Goal: Find specific page/section: Find specific page/section

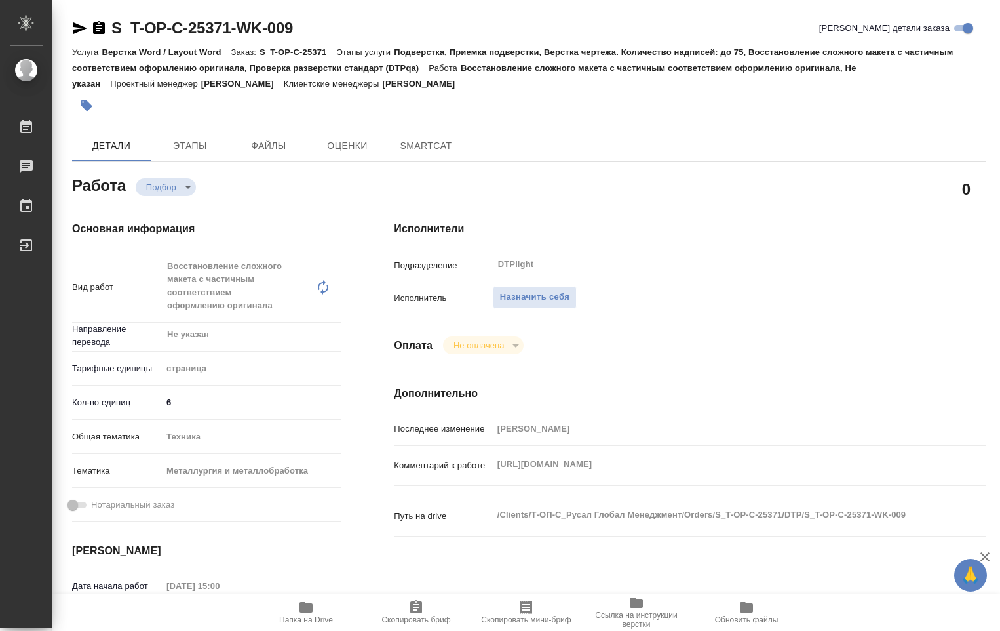
type textarea "x"
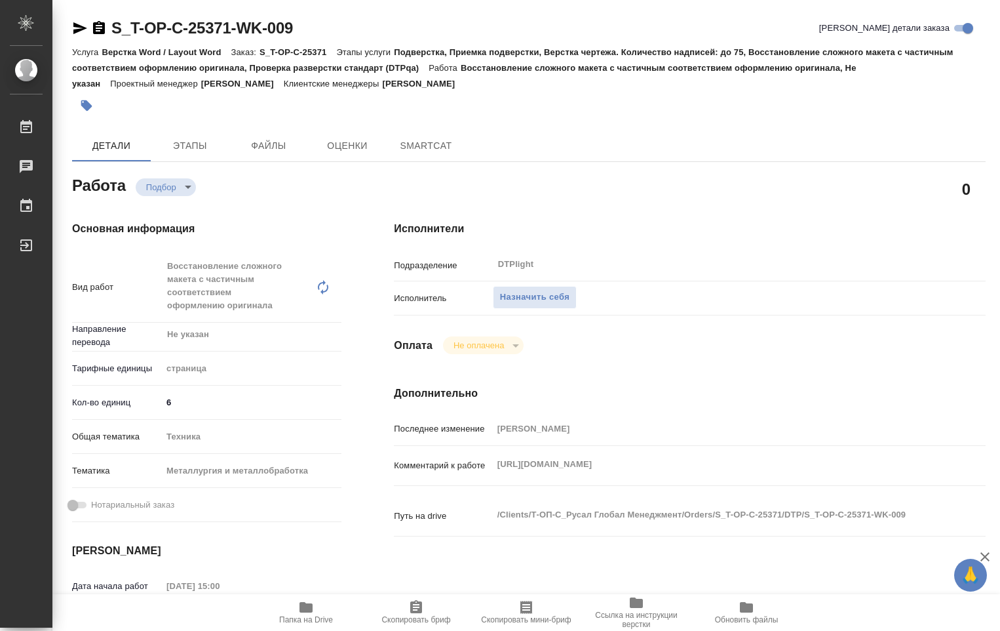
type textarea "x"
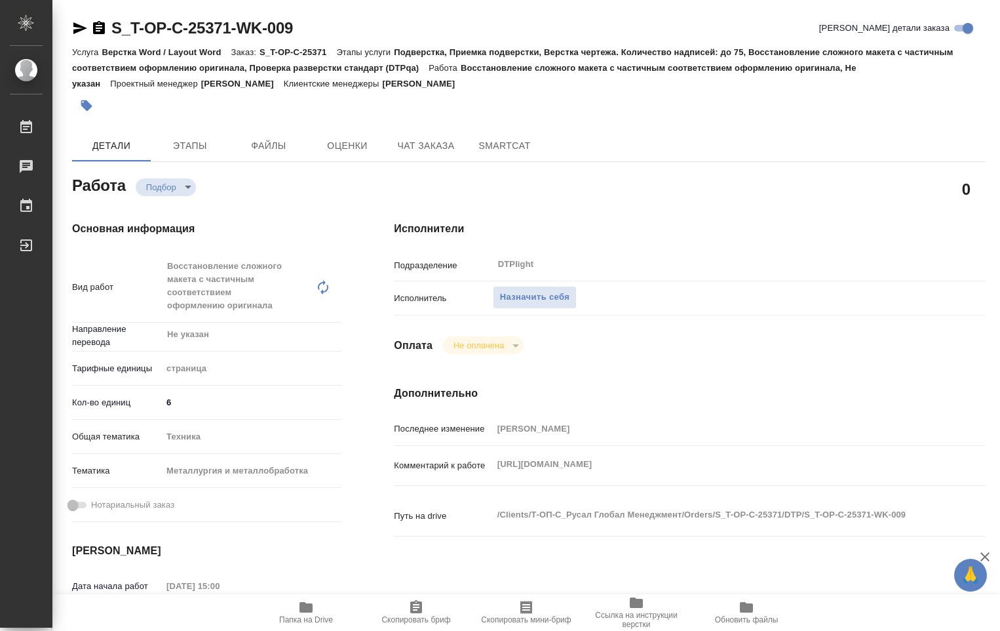
type textarea "x"
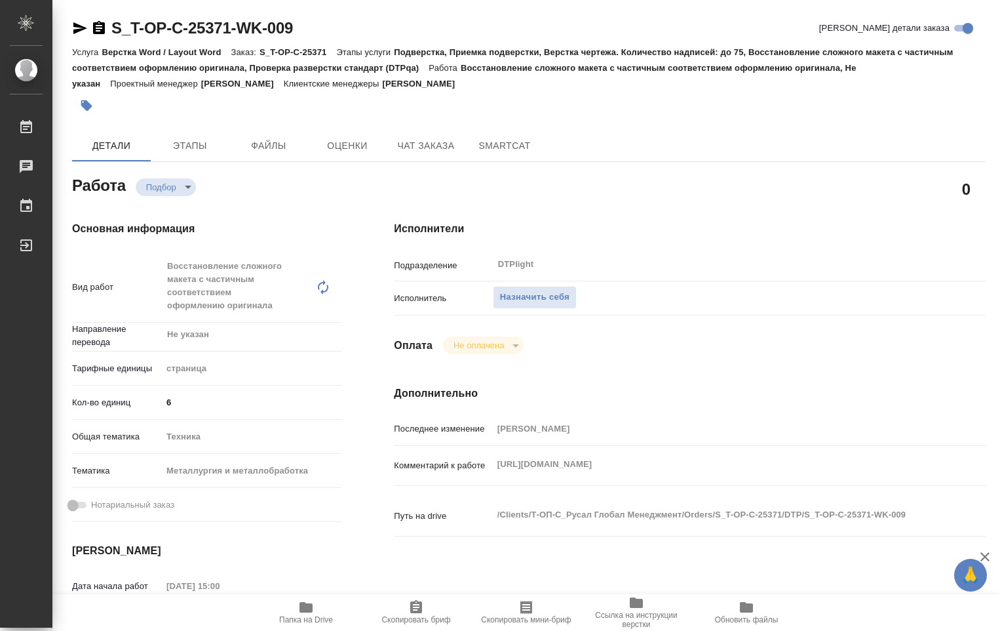
type textarea "x"
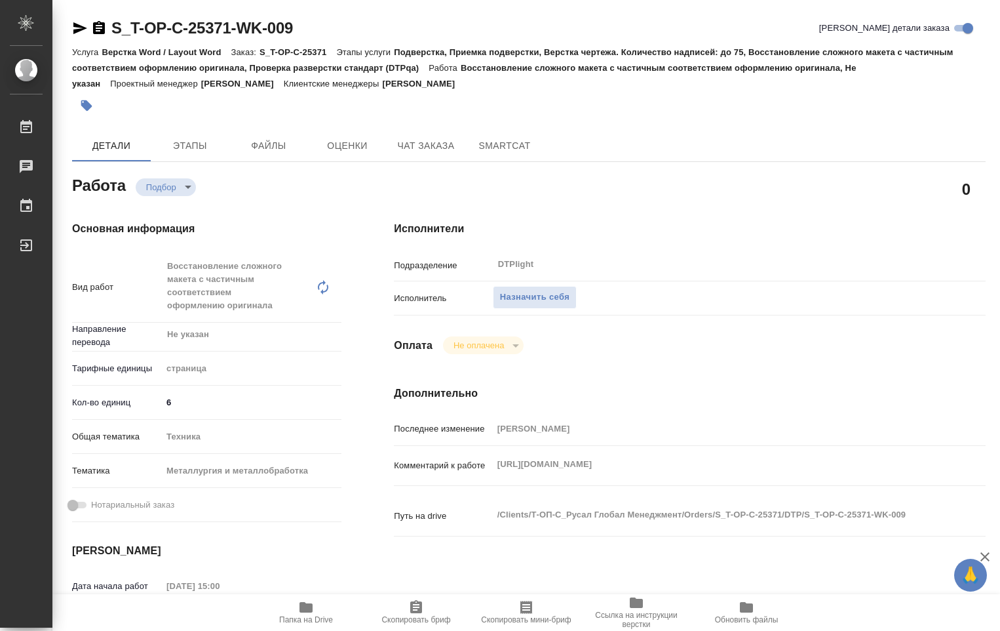
click at [307, 612] on icon "button" at bounding box center [306, 607] width 13 height 10
